Goal: Find specific fact: Find specific fact

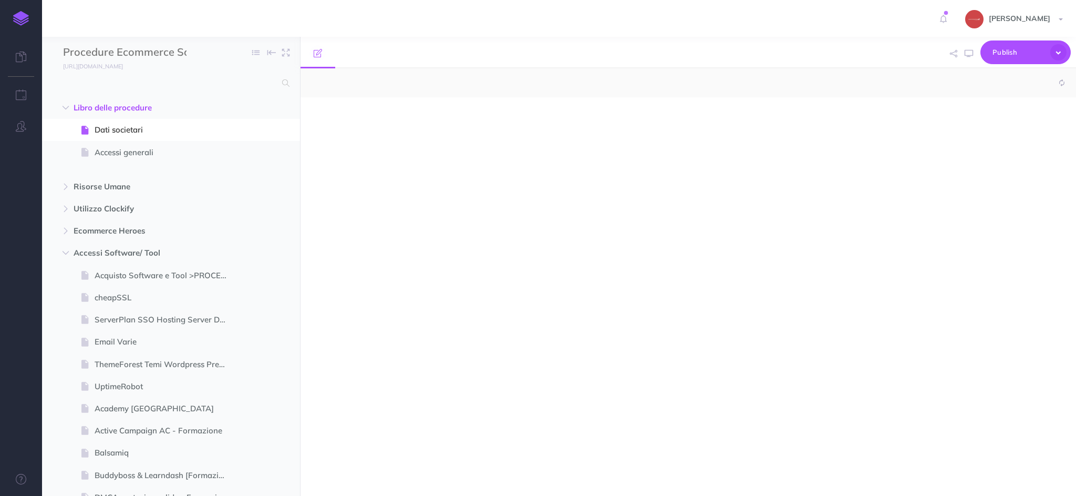
select select "null"
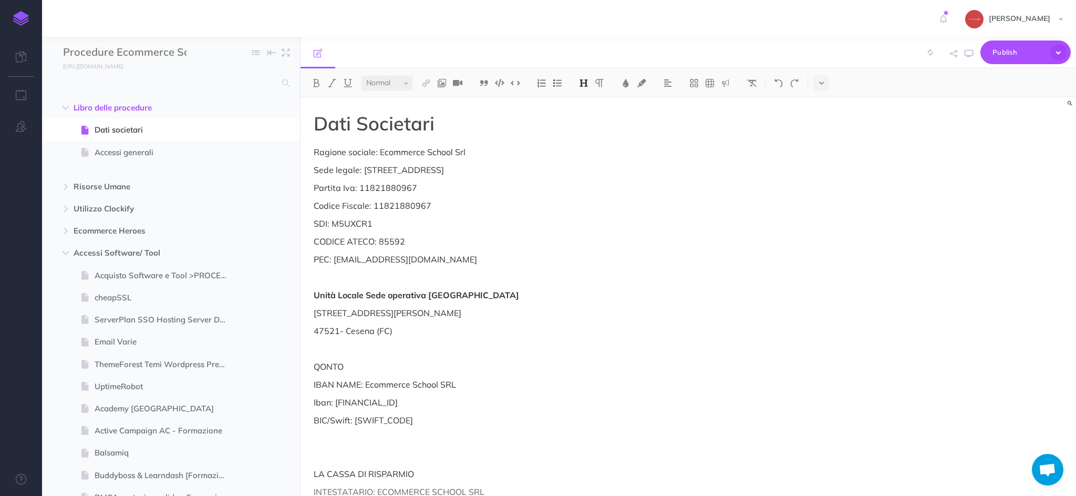
scroll to position [1118, 0]
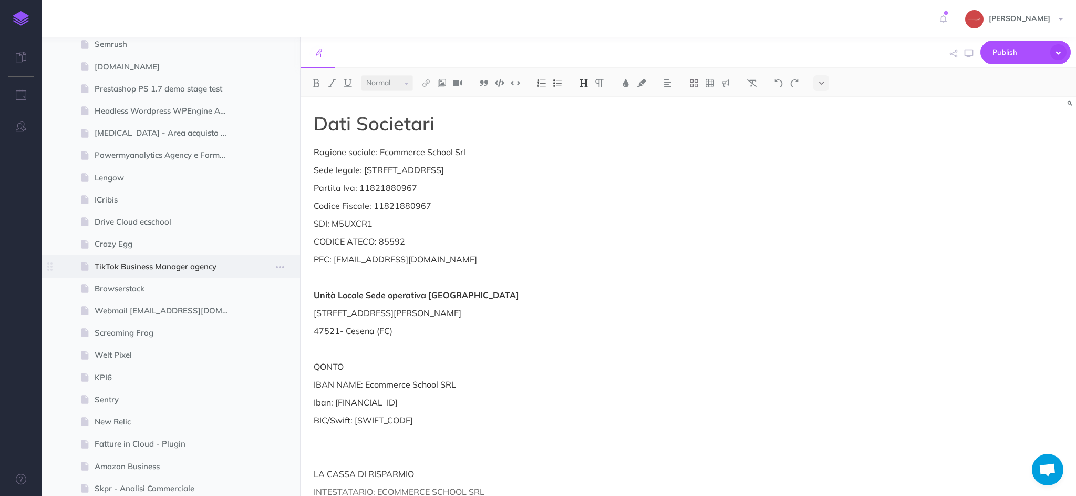
click at [164, 261] on span "TikTok Business Manager agency" at bounding box center [166, 266] width 142 height 13
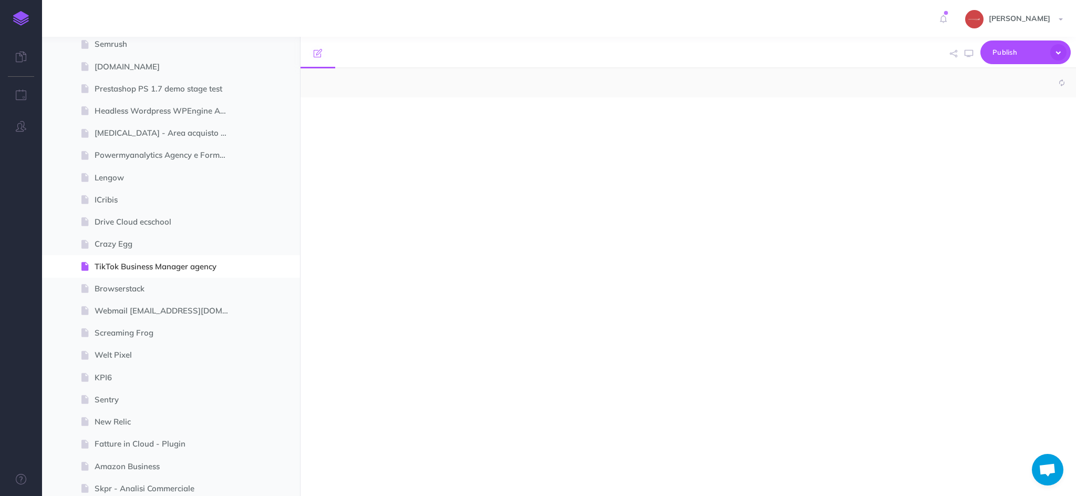
select select "null"
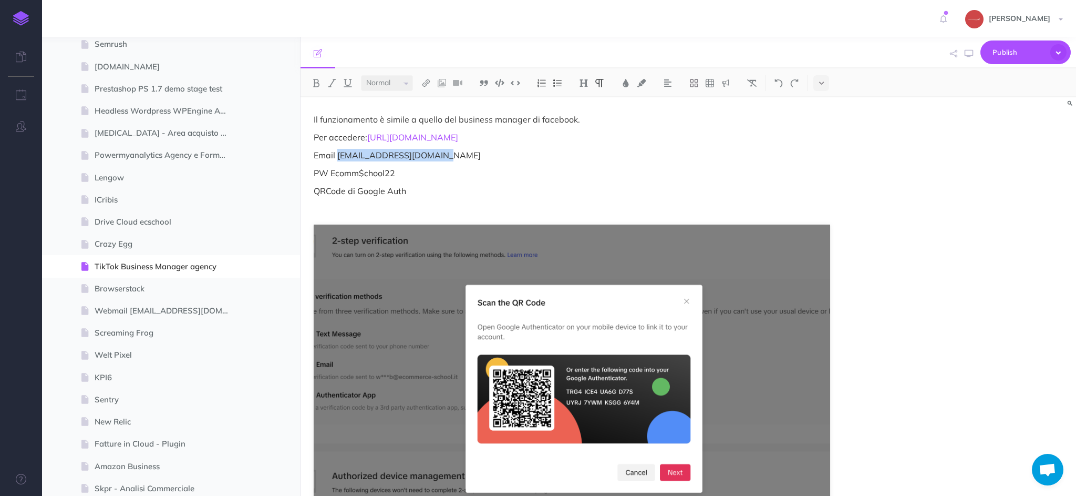
drag, startPoint x: 445, startPoint y: 157, endPoint x: 347, endPoint y: 173, distance: 99.2
click at [340, 157] on p "Email [EMAIL_ADDRESS][DOMAIN_NAME]" at bounding box center [572, 155] width 517 height 13
copy p "[EMAIL_ADDRESS][DOMAIN_NAME]"
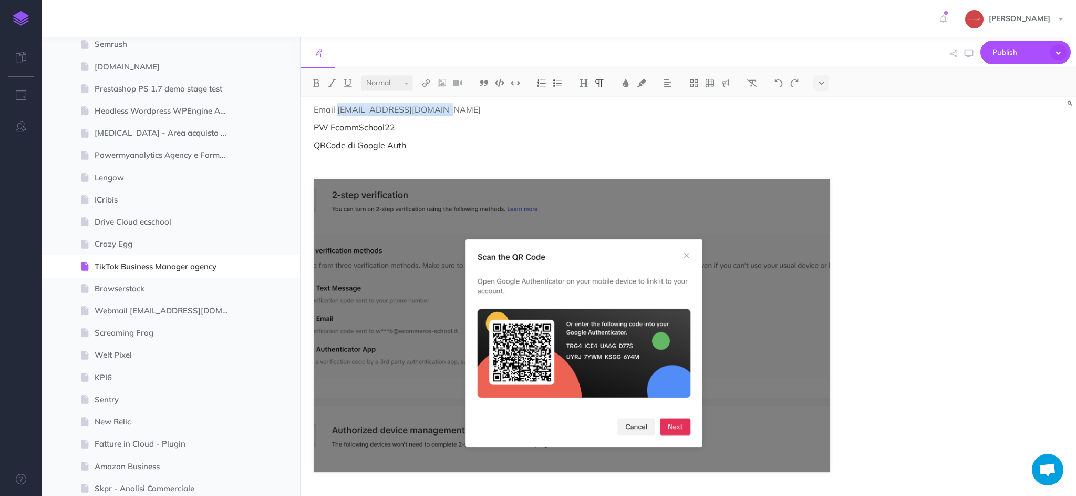
scroll to position [43, 0]
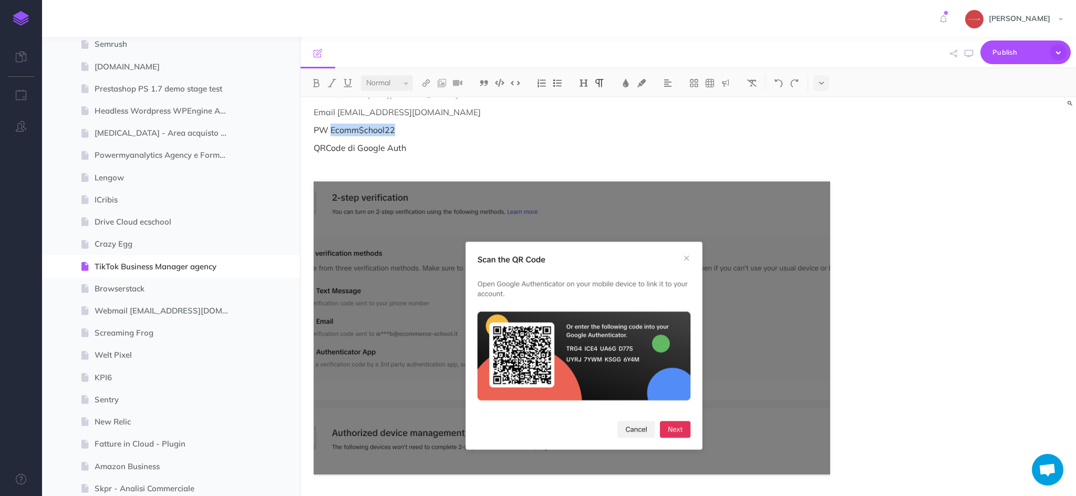
drag, startPoint x: 401, startPoint y: 127, endPoint x: 338, endPoint y: 132, distance: 63.3
click at [332, 131] on p "PW Ecomm$chool22" at bounding box center [572, 130] width 517 height 13
copy p "Ecomm$chool22"
